Goal: Find specific page/section: Find specific page/section

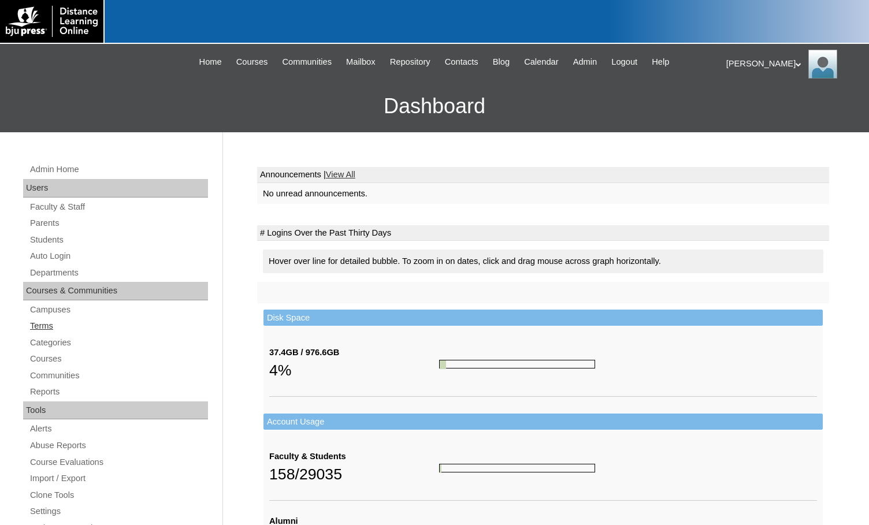
click at [34, 326] on link "Terms" at bounding box center [118, 326] width 179 height 14
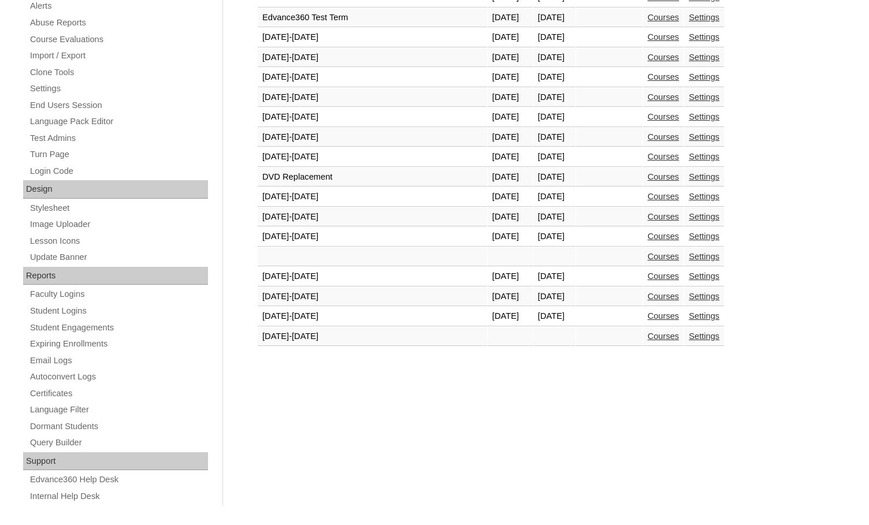
scroll to position [433, 0]
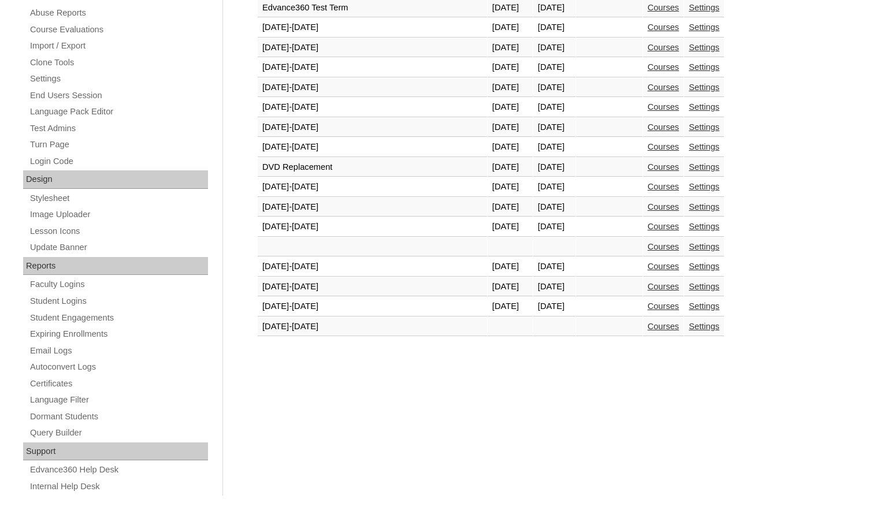
click at [648, 308] on link "Courses" at bounding box center [664, 306] width 32 height 9
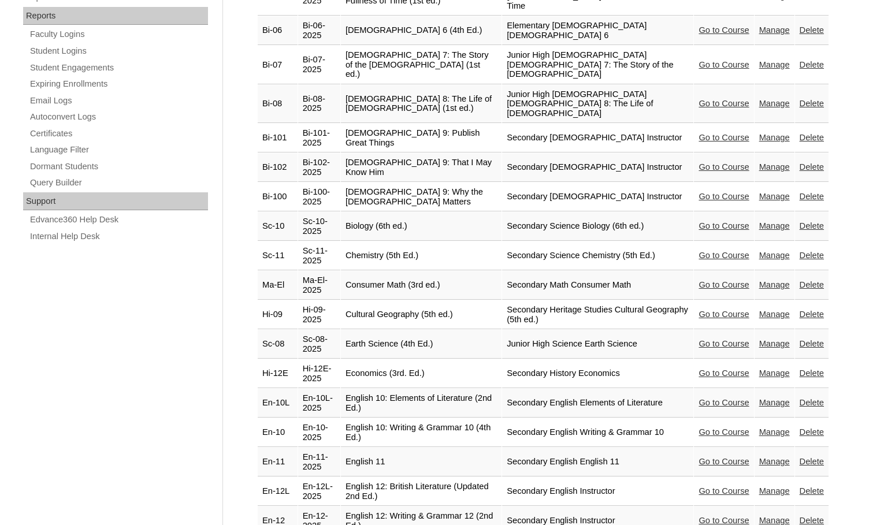
scroll to position [693, 0]
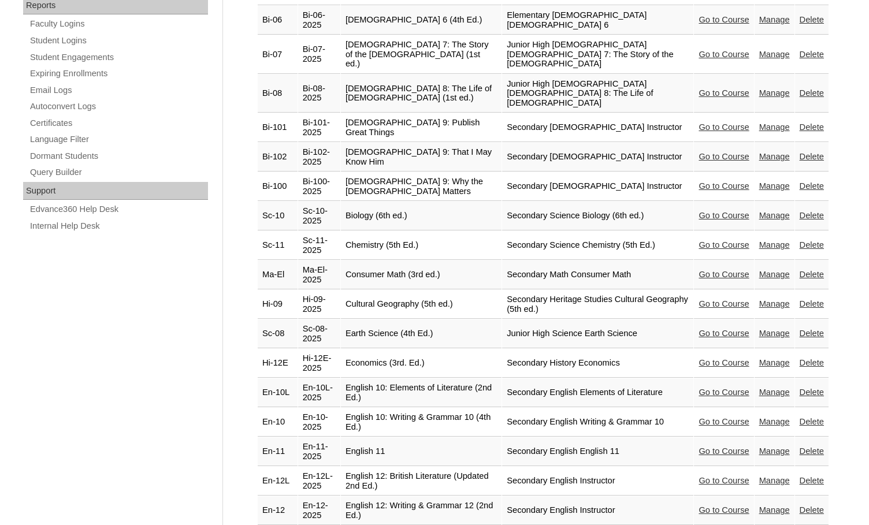
click at [701, 299] on link "Go to Course" at bounding box center [723, 303] width 50 height 9
